Goal: Information Seeking & Learning: Learn about a topic

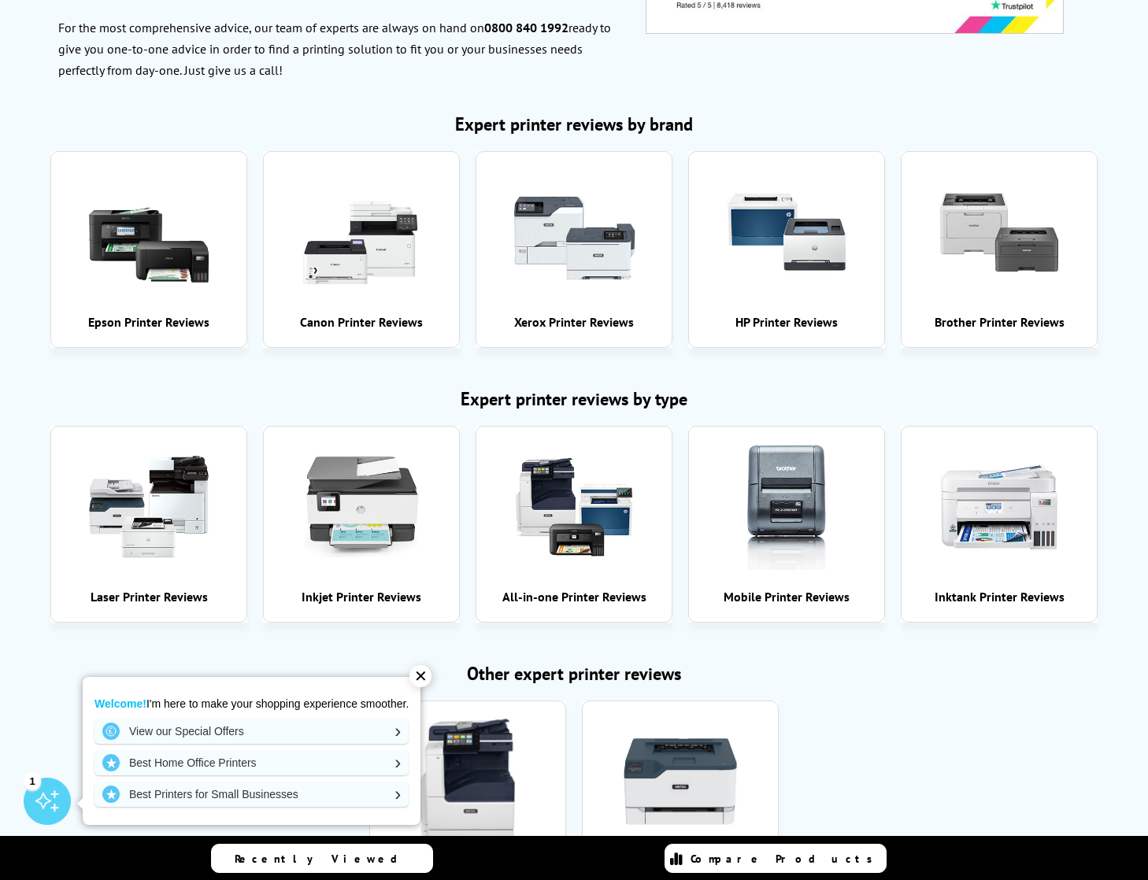
click at [379, 519] on img at bounding box center [361, 507] width 126 height 126
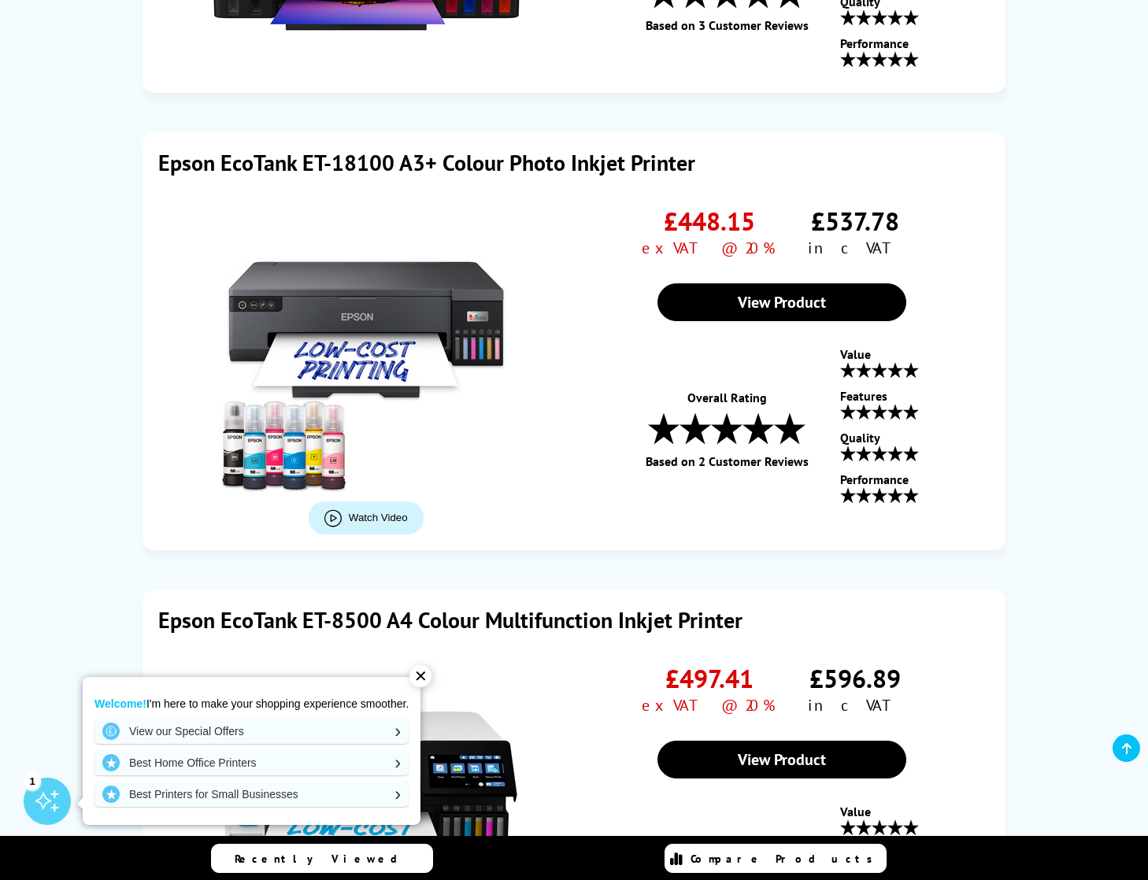
scroll to position [4005, 0]
